Goal: Use online tool/utility: Utilize a website feature to perform a specific function

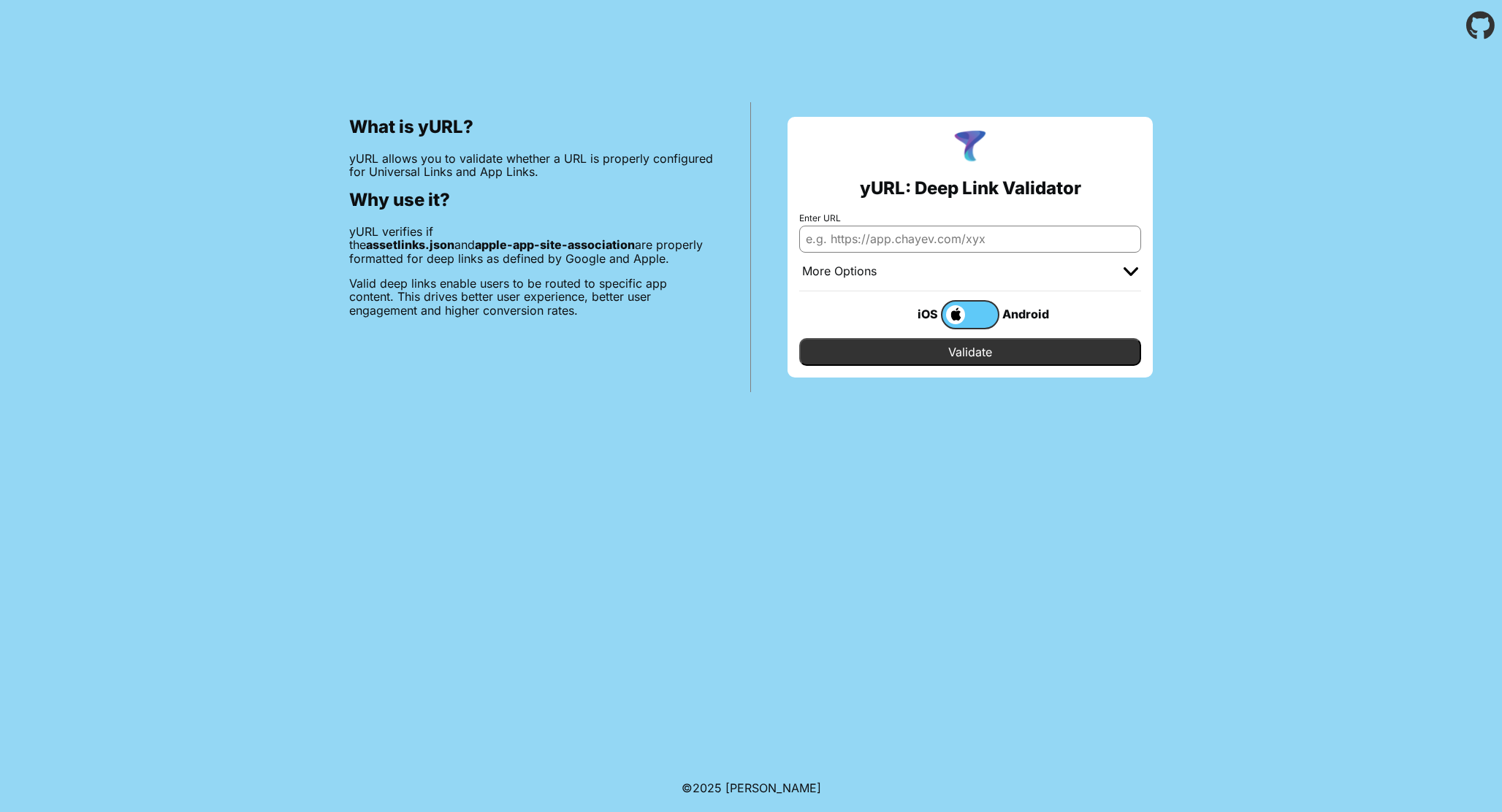
click at [1012, 243] on input "Enter URL" at bounding box center [970, 238] width 342 height 26
paste input "[URL][DOMAIN_NAME]"
type input "[URL][DOMAIN_NAME]"
click at [971, 315] on label at bounding box center [970, 314] width 58 height 29
click at [0, 0] on input "checkbox" at bounding box center [0, 0] width 0 height 0
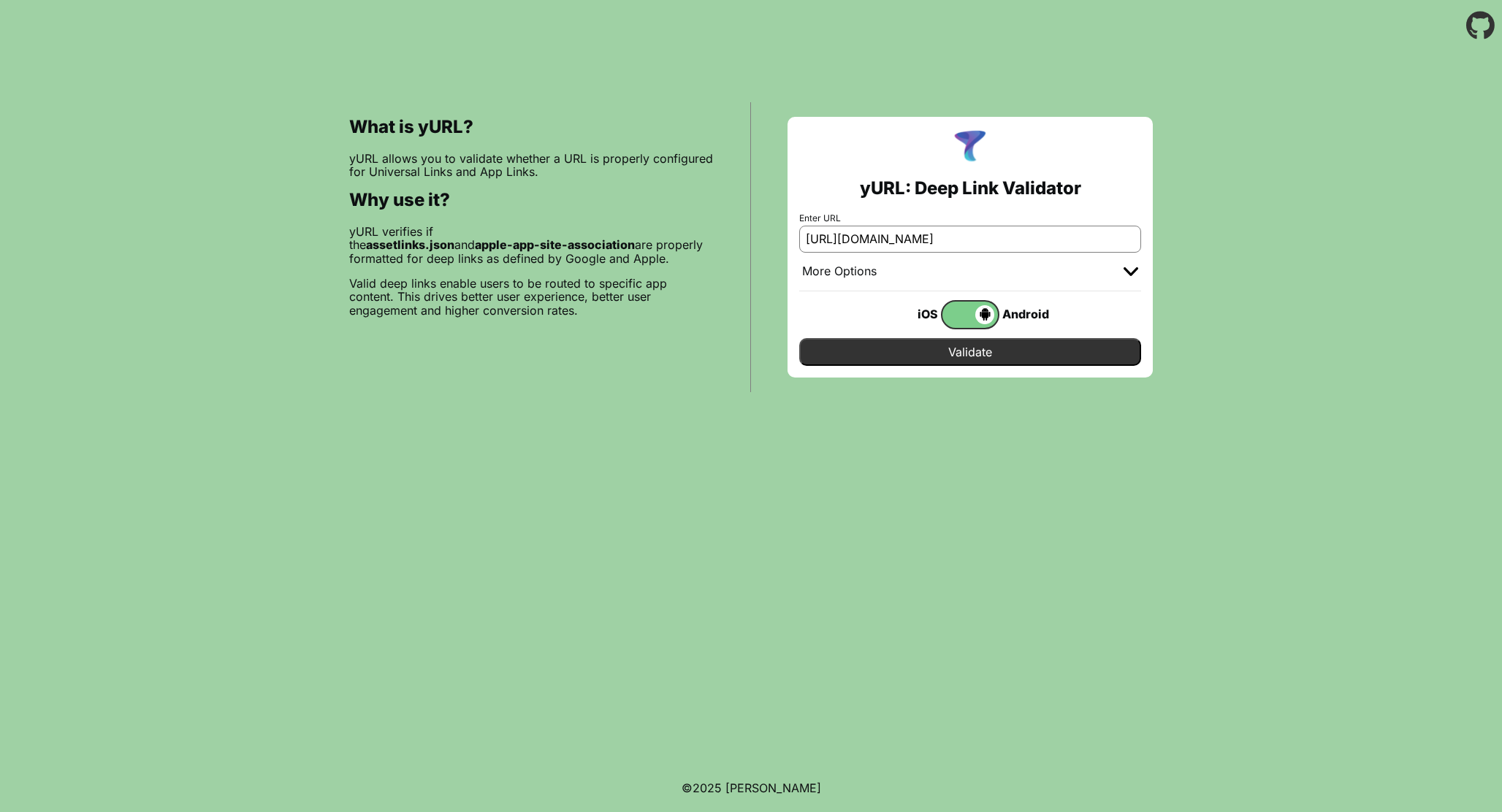
click at [971, 313] on span at bounding box center [968, 314] width 52 height 19
click at [0, 0] on input "checkbox" at bounding box center [0, 0] width 0 height 0
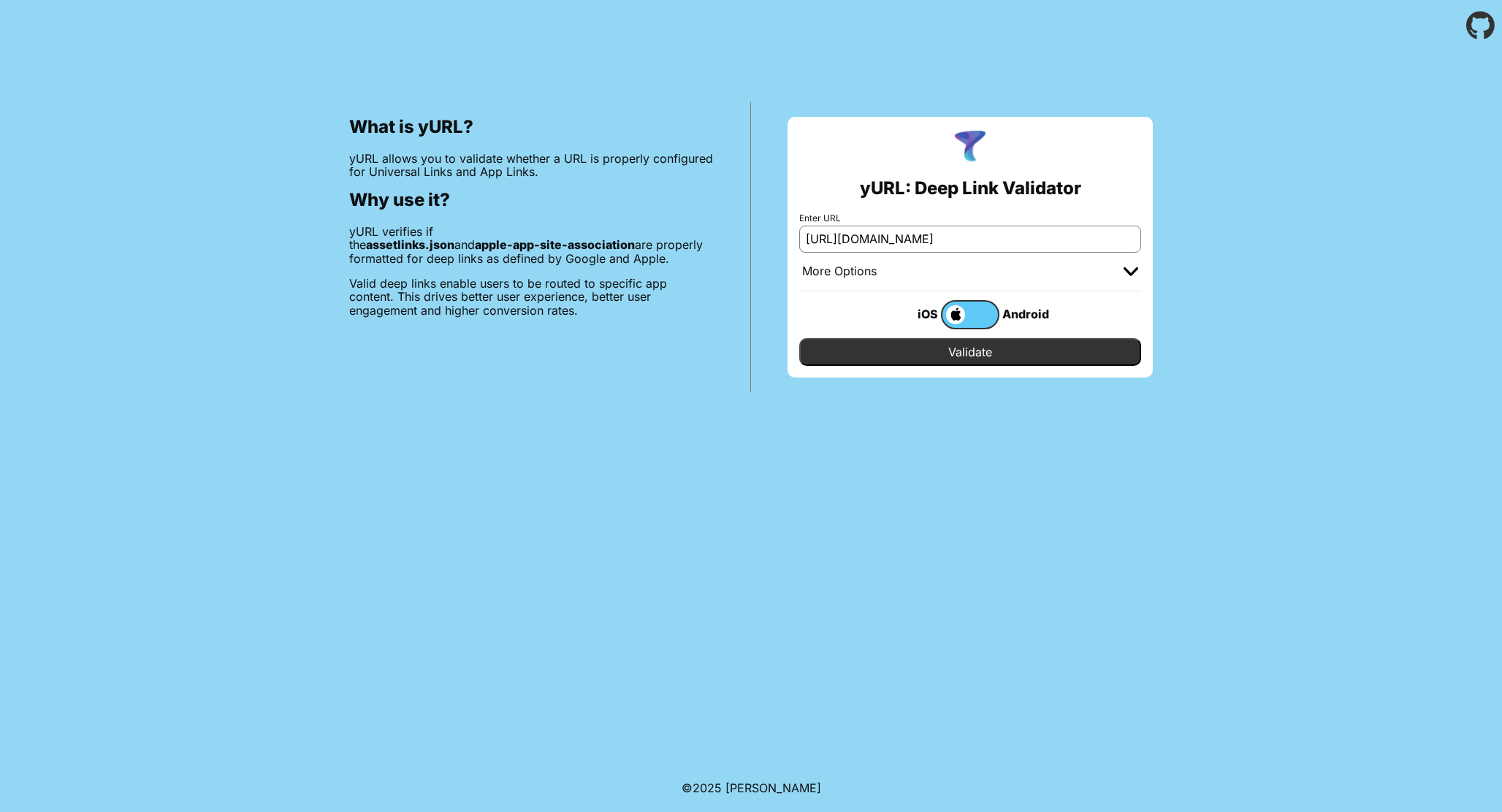
click at [992, 227] on input "[URL][DOMAIN_NAME]" at bounding box center [970, 238] width 342 height 26
